Goal: Information Seeking & Learning: Learn about a topic

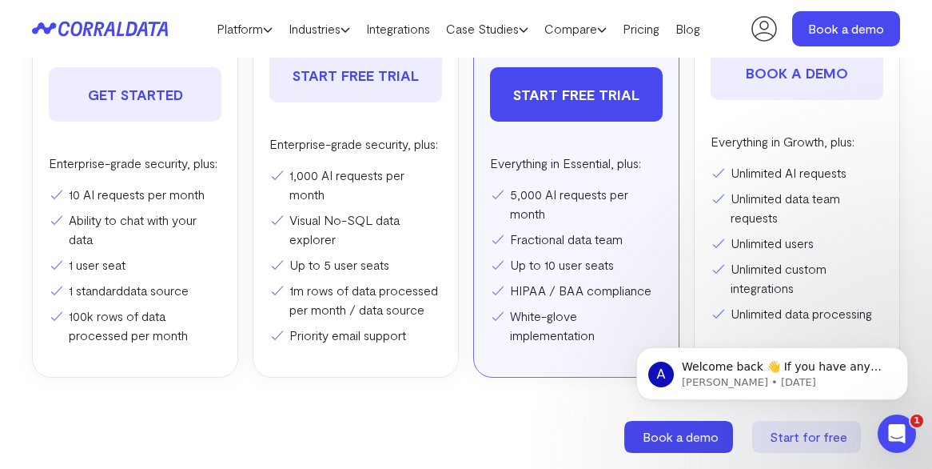
scroll to position [565, 0]
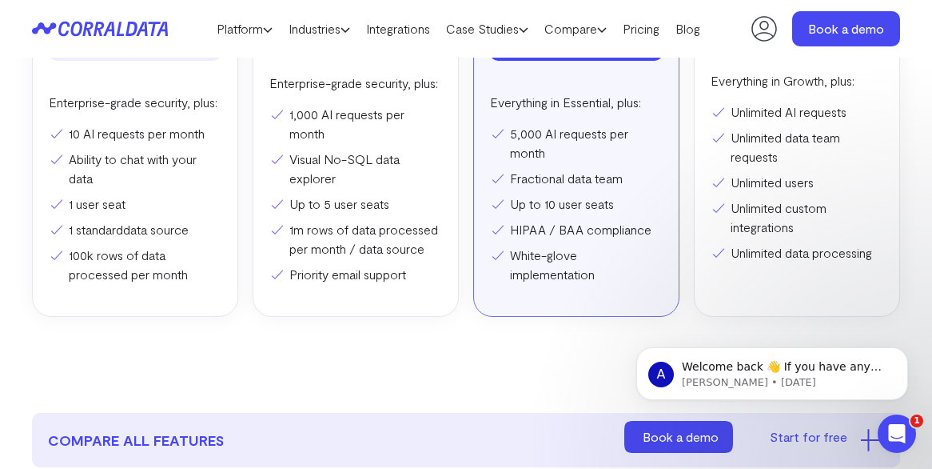
click at [352, 132] on div "Enterprise-grade security, plus: 1,000 AI requests per month Visual No-SQL data…" at bounding box center [356, 179] width 173 height 210
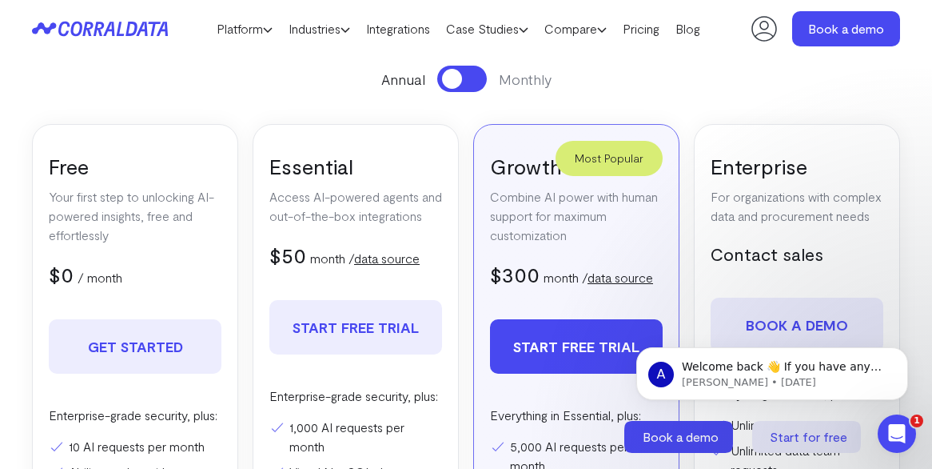
scroll to position [244, 0]
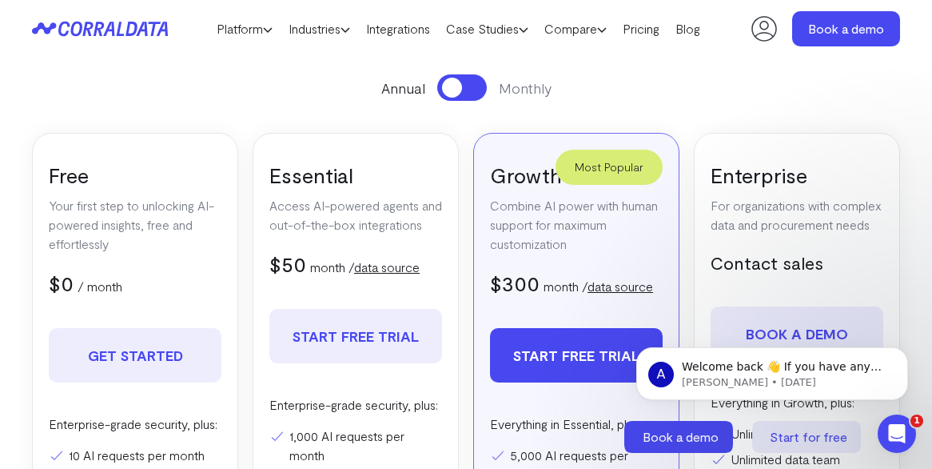
click at [305, 174] on h3 "Essential" at bounding box center [356, 175] width 173 height 26
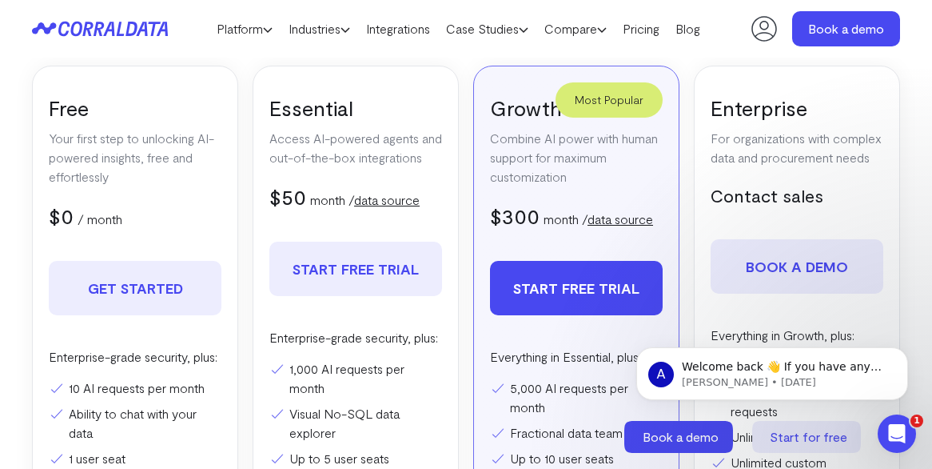
scroll to position [322, 0]
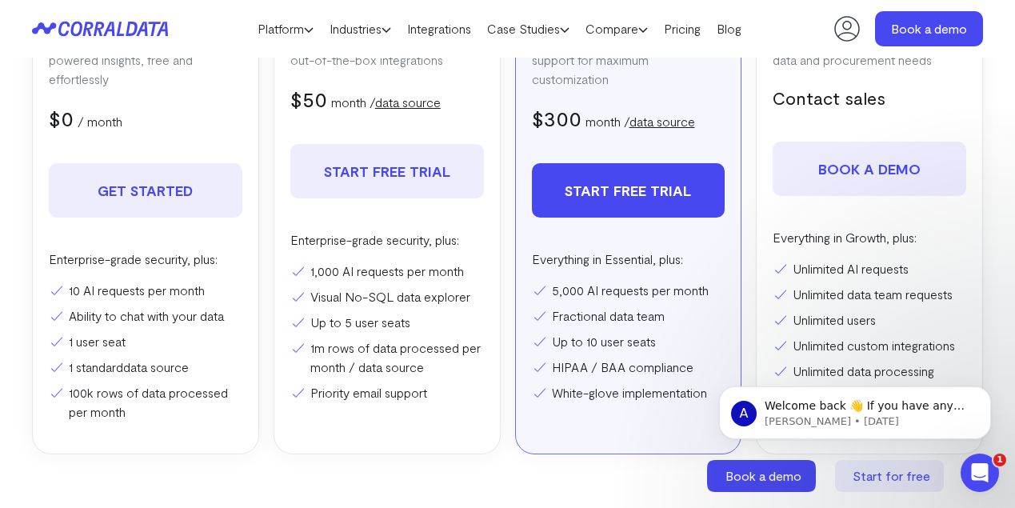
scroll to position [413, 0]
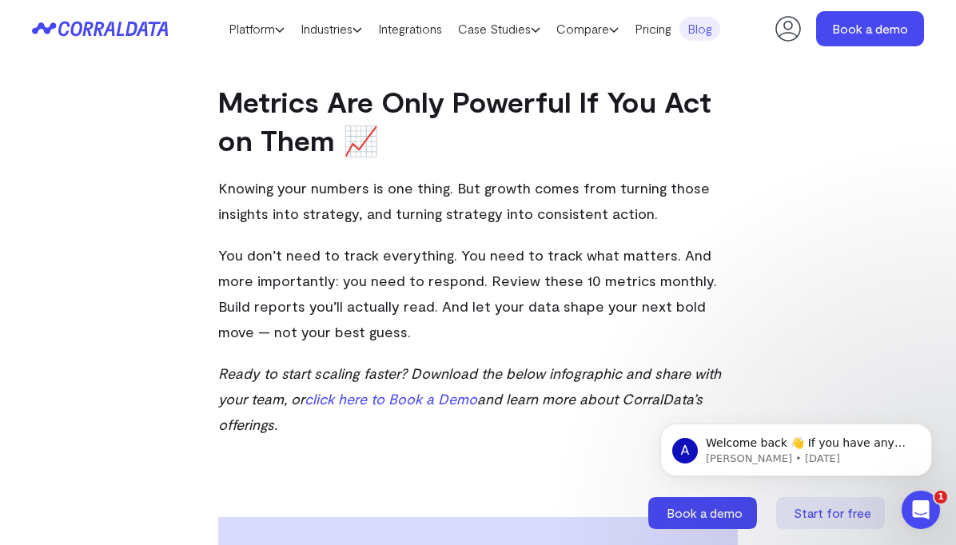
scroll to position [4834, 0]
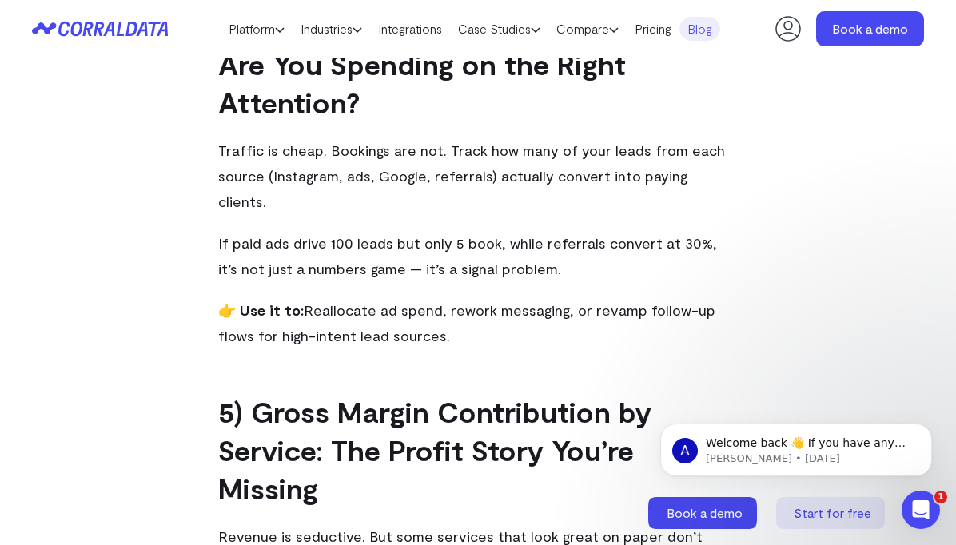
scroll to position [2105, 0]
